Goal: Download file/media

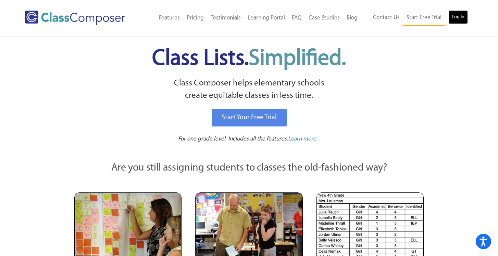
click at [453, 17] on link "Log In" at bounding box center [458, 17] width 20 height 14
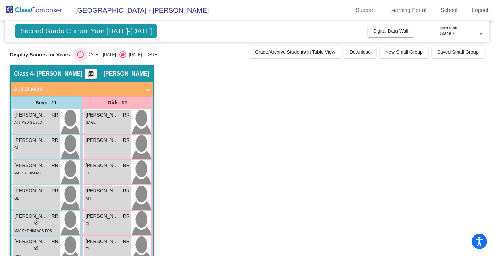
click at [78, 56] on div "Select an option" at bounding box center [80, 54] width 7 height 7
click at [80, 58] on input "[DATE] - [DATE]" at bounding box center [80, 58] width 0 height 0
radio input "true"
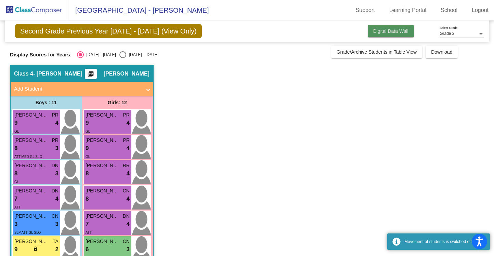
click at [382, 30] on span "Digital Data Wall" at bounding box center [390, 30] width 35 height 5
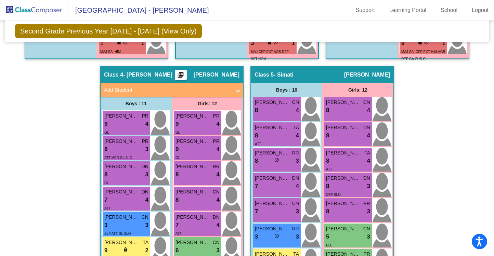
scroll to position [472, 0]
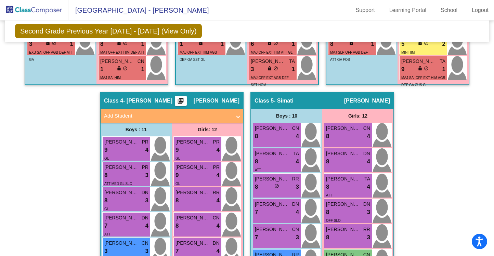
click at [185, 102] on mat-icon "picture_as_pdf" at bounding box center [181, 103] width 8 height 10
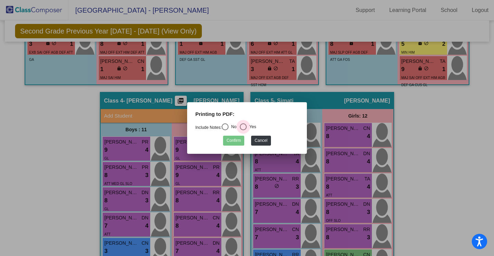
click at [245, 126] on div "Select an option" at bounding box center [243, 127] width 7 height 7
click at [243, 130] on input "Yes" at bounding box center [243, 130] width 0 height 0
radio input "true"
click at [235, 142] on button "Confirm" at bounding box center [233, 141] width 21 height 10
